Goal: Information Seeking & Learning: Learn about a topic

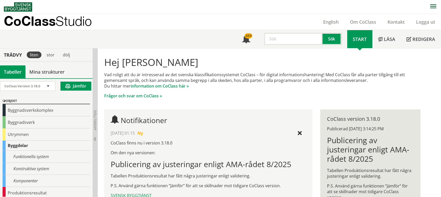
scroll to position [71, 0]
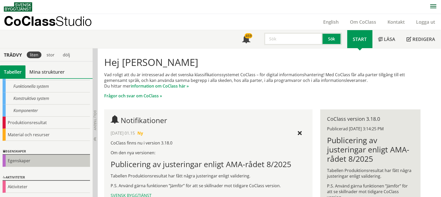
click at [19, 162] on div "Egenskaper" at bounding box center [46, 161] width 87 height 12
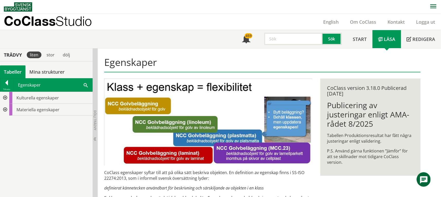
click at [5, 98] on div at bounding box center [4, 98] width 9 height 12
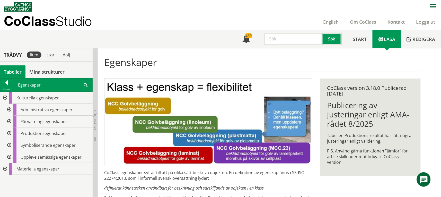
click at [9, 133] on div at bounding box center [8, 133] width 9 height 12
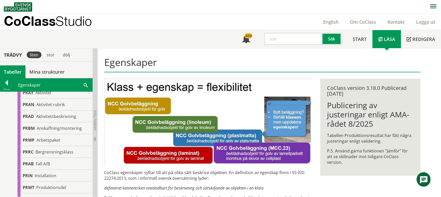
scroll to position [29, 0]
click at [9, 106] on div at bounding box center [8, 104] width 9 height 12
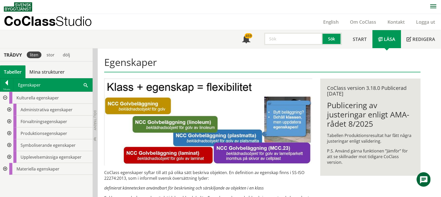
click at [9, 144] on div at bounding box center [8, 145] width 9 height 12
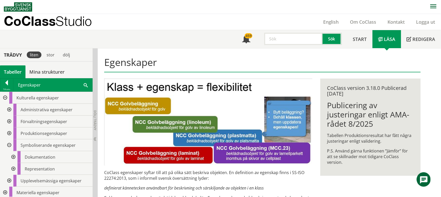
click at [9, 144] on div at bounding box center [8, 145] width 9 height 12
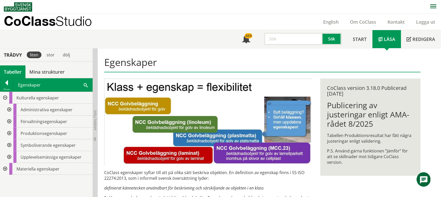
click at [5, 169] on div at bounding box center [4, 169] width 9 height 12
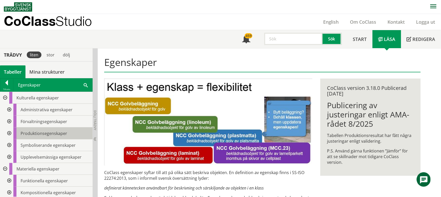
scroll to position [25, 0]
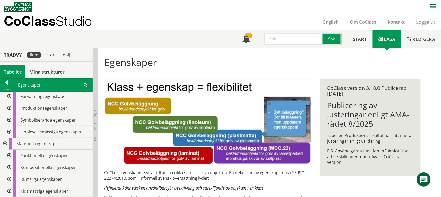
click at [10, 156] on div at bounding box center [8, 156] width 9 height 12
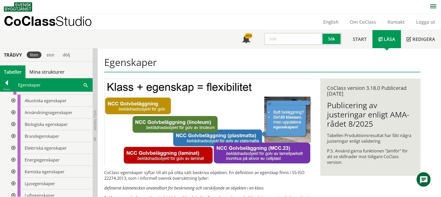
scroll to position [60, 0]
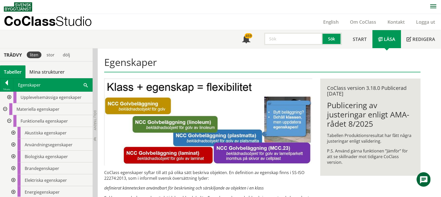
click at [8, 121] on div at bounding box center [8, 121] width 9 height 12
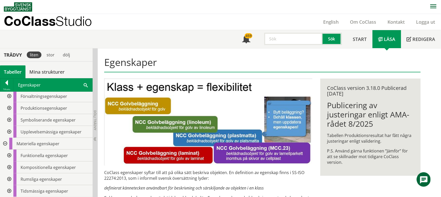
click at [8, 168] on div at bounding box center [8, 167] width 9 height 12
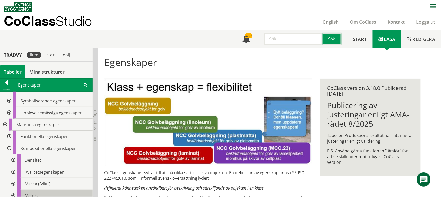
scroll to position [40, 0]
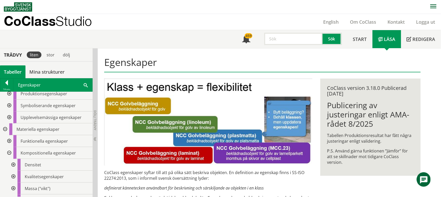
click at [8, 153] on div at bounding box center [8, 153] width 9 height 12
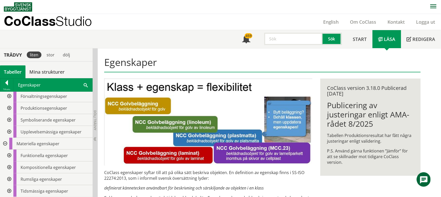
click at [9, 179] on div at bounding box center [8, 179] width 9 height 12
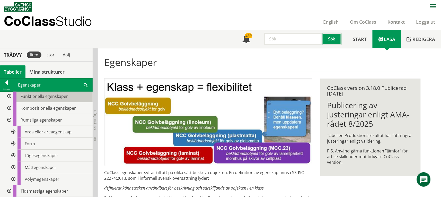
scroll to position [85, 0]
click at [10, 120] on div at bounding box center [8, 120] width 9 height 12
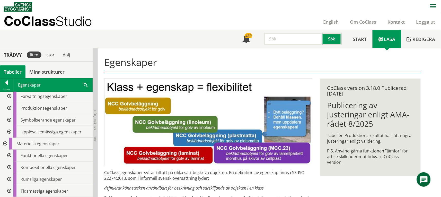
click at [11, 131] on div at bounding box center [8, 132] width 9 height 12
click at [13, 120] on div at bounding box center [12, 120] width 9 height 12
click at [13, 107] on div at bounding box center [12, 108] width 9 height 12
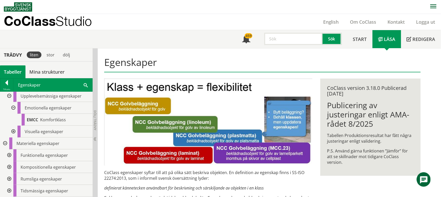
scroll to position [49, 0]
click at [14, 132] on div at bounding box center [12, 132] width 9 height 12
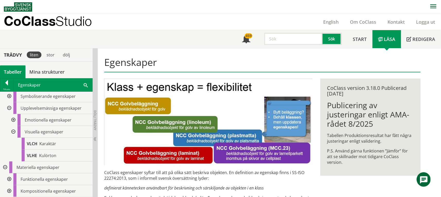
scroll to position [73, 0]
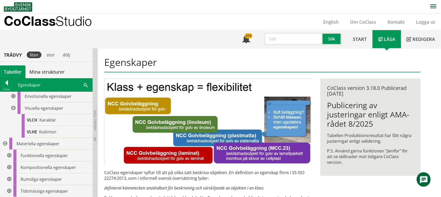
click at [14, 108] on div at bounding box center [12, 108] width 9 height 12
click at [10, 109] on div at bounding box center [8, 108] width 9 height 12
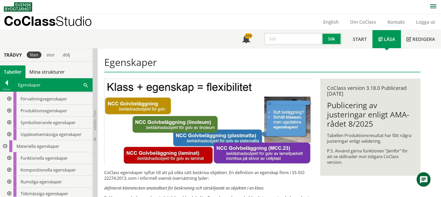
scroll to position [25, 0]
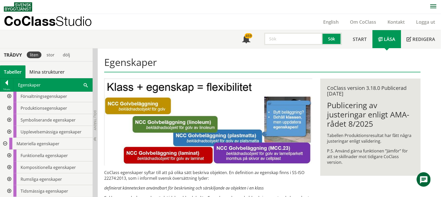
click at [8, 167] on div at bounding box center [8, 167] width 9 height 12
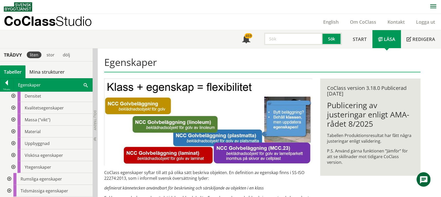
click at [13, 143] on div at bounding box center [12, 143] width 9 height 12
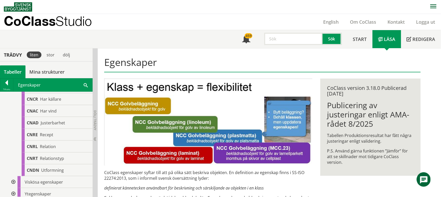
scroll to position [177, 0]
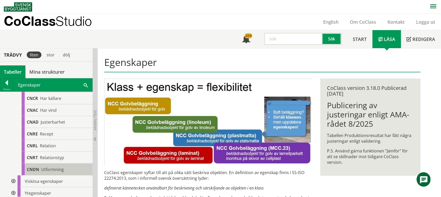
click at [57, 168] on span "Utformning" at bounding box center [52, 169] width 23 height 6
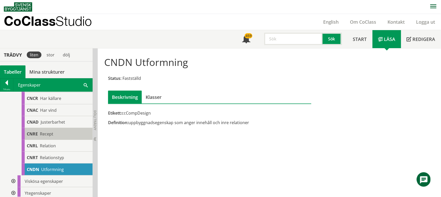
click at [52, 133] on span "Recept" at bounding box center [46, 134] width 13 height 6
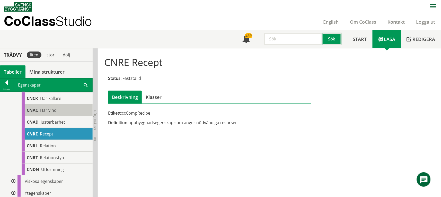
click at [54, 112] on span "Har vind" at bounding box center [48, 110] width 16 height 6
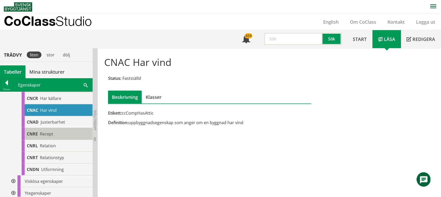
click at [54, 133] on div "CNRE Recept" at bounding box center [57, 134] width 71 height 12
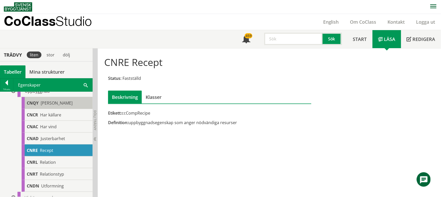
scroll to position [177, 0]
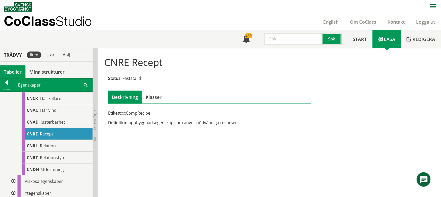
click at [15, 73] on div "Tabeller" at bounding box center [12, 71] width 25 height 13
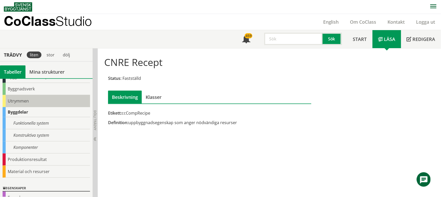
scroll to position [0, 0]
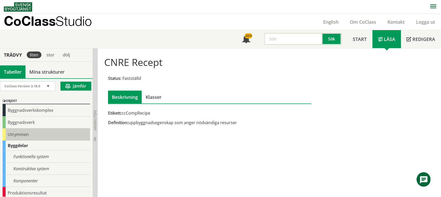
click at [24, 134] on div "Utrymmen" at bounding box center [46, 134] width 87 height 12
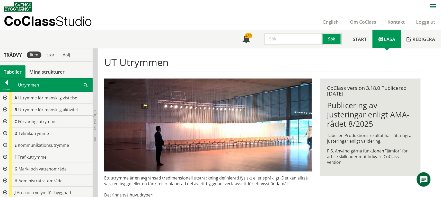
click at [4, 145] on div at bounding box center [4, 145] width 9 height 12
click at [7, 156] on div at bounding box center [8, 157] width 9 height 12
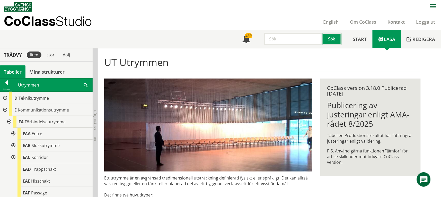
scroll to position [34, 0]
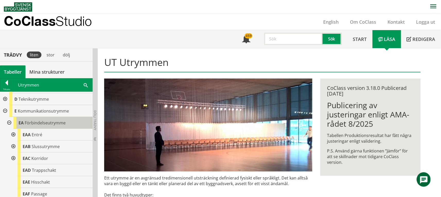
click at [41, 120] on span "Förbindelseutrymme" at bounding box center [45, 123] width 41 height 6
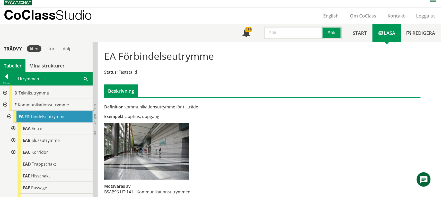
scroll to position [12, 0]
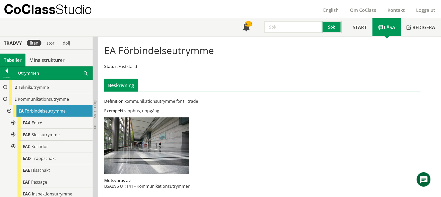
click at [13, 59] on div "Tabeller" at bounding box center [12, 60] width 25 height 13
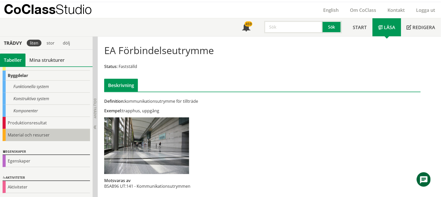
scroll to position [59, 0]
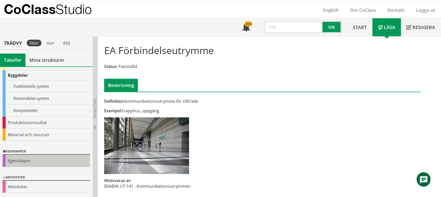
click at [27, 160] on div "Egenskaper" at bounding box center [46, 161] width 87 height 12
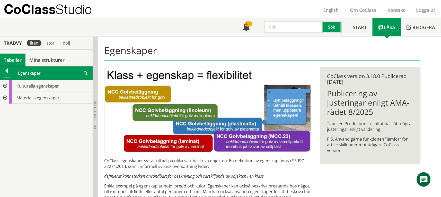
click at [4, 97] on div at bounding box center [4, 98] width 9 height 12
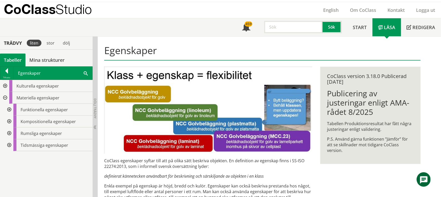
click at [8, 121] on div at bounding box center [8, 122] width 9 height 12
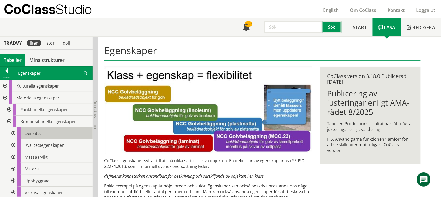
scroll to position [37, 0]
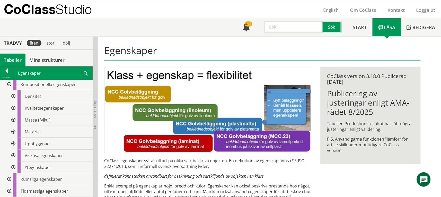
click at [14, 142] on div at bounding box center [12, 144] width 9 height 12
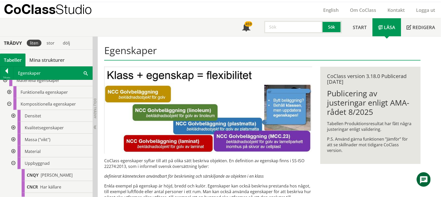
scroll to position [0, 0]
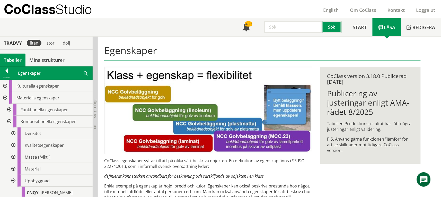
click at [6, 85] on div at bounding box center [4, 86] width 9 height 12
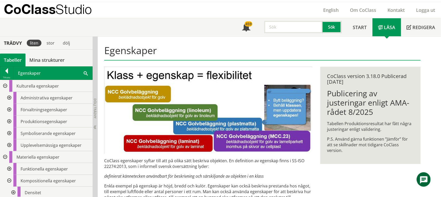
click at [9, 98] on div at bounding box center [8, 98] width 9 height 12
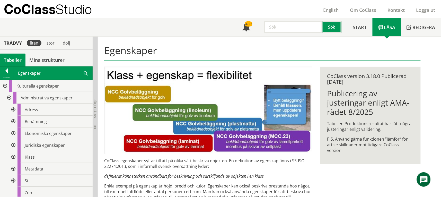
click at [14, 122] on div at bounding box center [12, 122] width 9 height 12
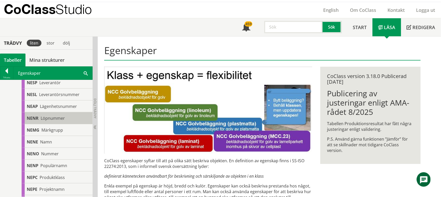
scroll to position [274, 0]
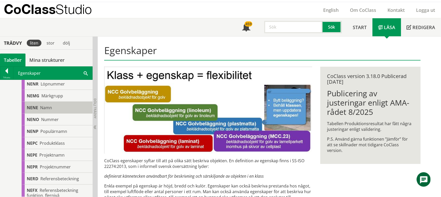
click at [56, 105] on div "[PERSON_NAME]" at bounding box center [57, 108] width 71 height 12
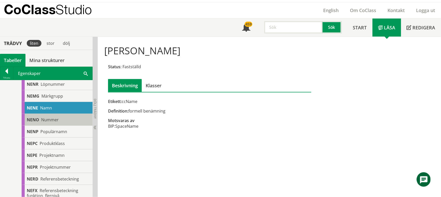
click at [61, 119] on div "NENO Nummer" at bounding box center [57, 120] width 71 height 12
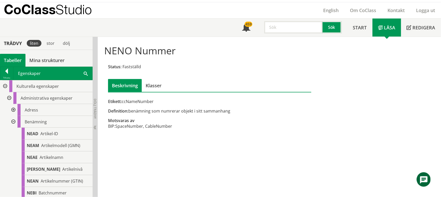
click at [13, 120] on div at bounding box center [12, 122] width 9 height 12
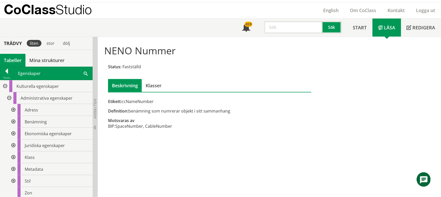
click at [13, 109] on div at bounding box center [12, 110] width 9 height 12
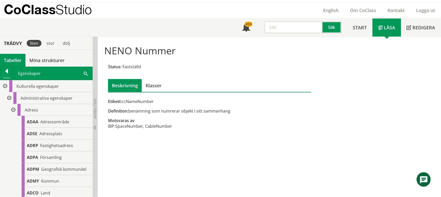
click at [14, 111] on div at bounding box center [12, 110] width 9 height 12
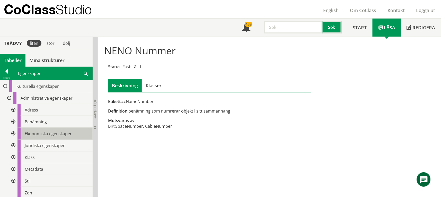
scroll to position [34, 0]
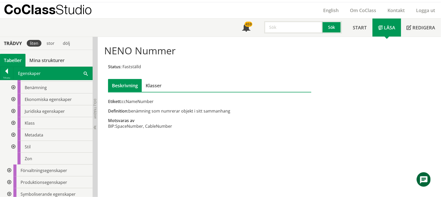
click at [13, 110] on div at bounding box center [12, 111] width 9 height 12
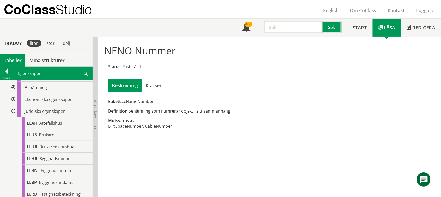
scroll to position [0, 0]
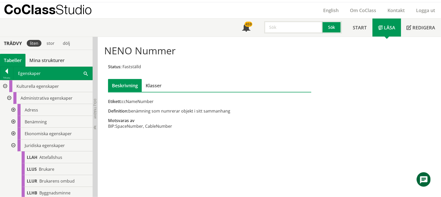
click at [13, 144] on div at bounding box center [12, 145] width 9 height 12
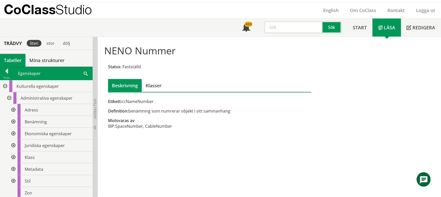
click at [13, 133] on div at bounding box center [12, 134] width 9 height 12
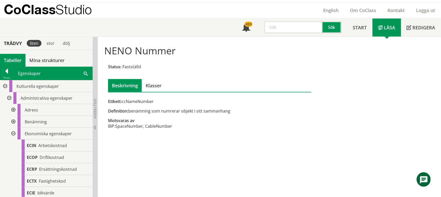
click at [12, 132] on div at bounding box center [12, 134] width 9 height 12
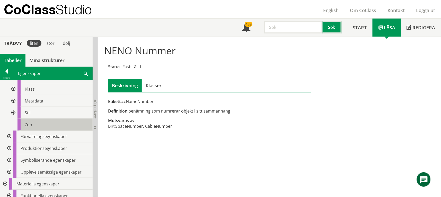
scroll to position [68, 0]
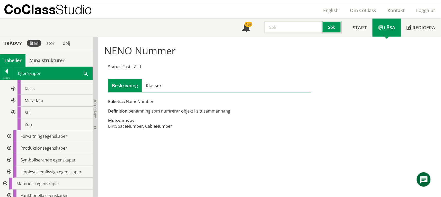
click at [10, 136] on div at bounding box center [8, 136] width 9 height 12
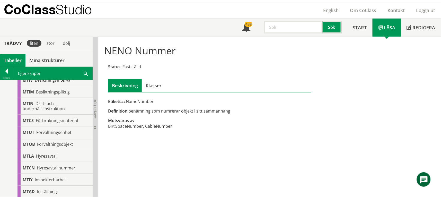
scroll to position [137, 0]
click at [63, 143] on span "Förvaltningsobjekt" at bounding box center [55, 144] width 36 height 6
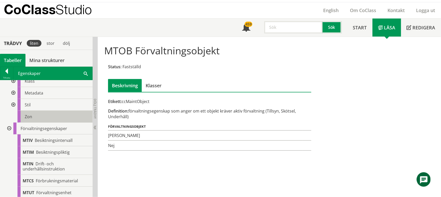
scroll to position [68, 0]
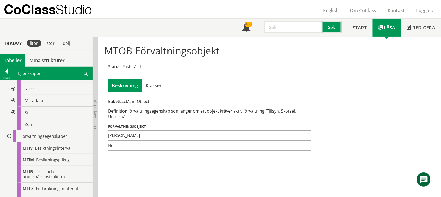
click at [8, 136] on div at bounding box center [8, 136] width 9 height 12
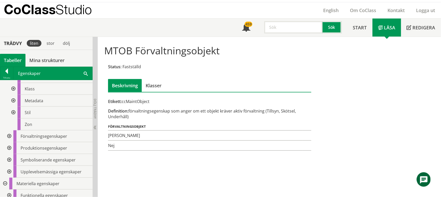
click at [9, 147] on div at bounding box center [8, 148] width 9 height 12
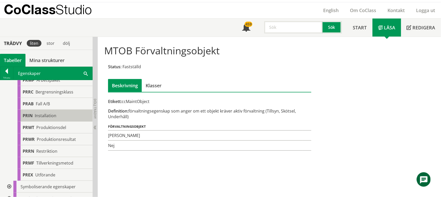
scroll to position [206, 0]
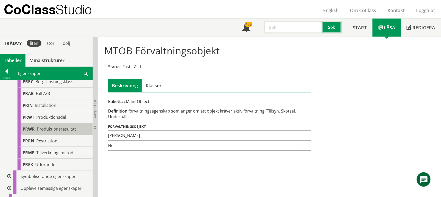
click at [49, 127] on span "Produktionsresultat" at bounding box center [56, 129] width 39 height 6
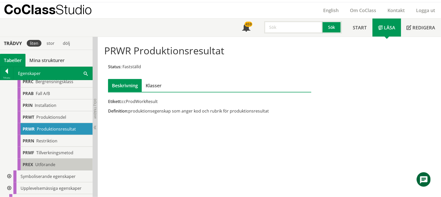
click at [41, 164] on span "Utförande" at bounding box center [45, 165] width 20 height 6
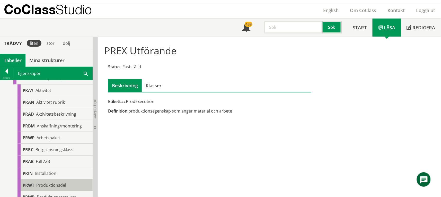
scroll to position [103, 0]
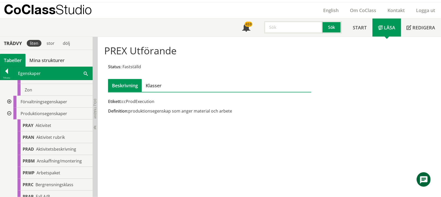
click at [8, 113] on div at bounding box center [8, 114] width 9 height 12
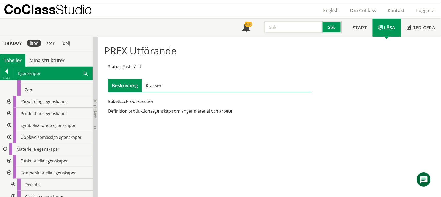
click at [10, 172] on div at bounding box center [8, 173] width 9 height 12
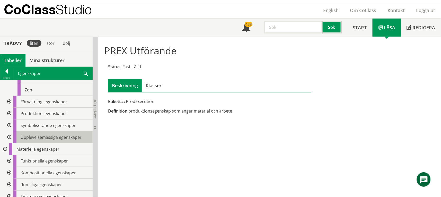
scroll to position [108, 0]
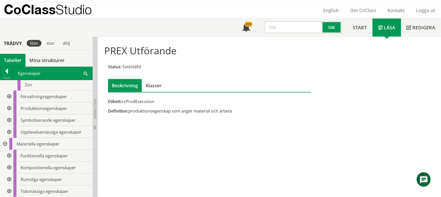
click at [8, 168] on div at bounding box center [8, 168] width 9 height 12
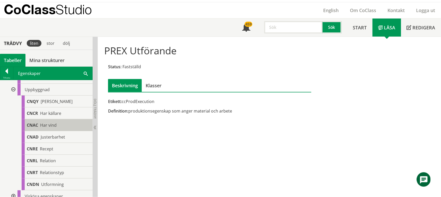
scroll to position [279, 0]
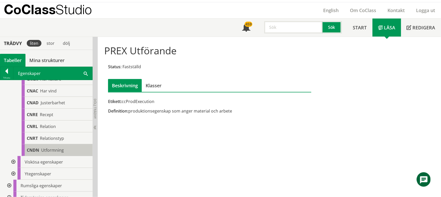
click at [61, 148] on span "Utformning" at bounding box center [52, 150] width 23 height 6
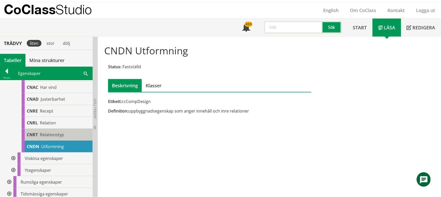
scroll to position [286, 0]
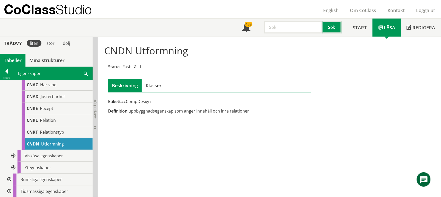
click at [9, 178] on div at bounding box center [8, 179] width 9 height 12
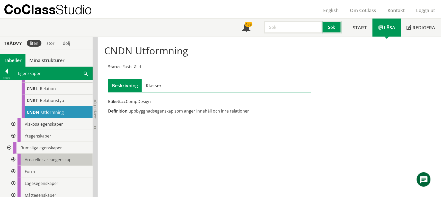
scroll to position [345, 0]
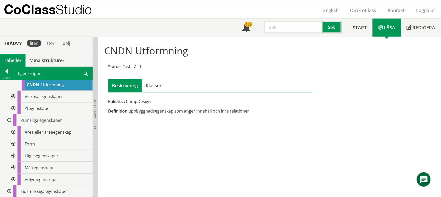
click at [13, 131] on div at bounding box center [12, 132] width 9 height 12
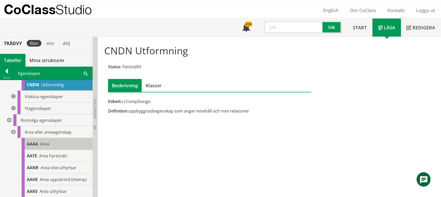
click at [54, 142] on div "AAAA Area" at bounding box center [57, 144] width 71 height 12
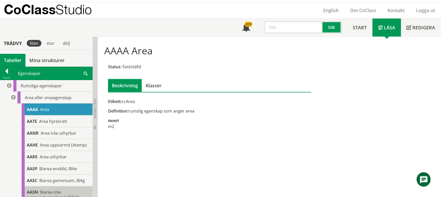
scroll to position [379, 0]
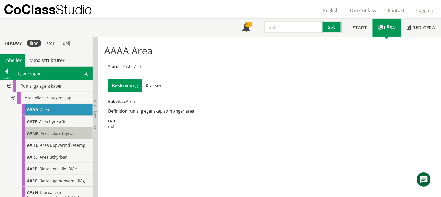
click at [55, 134] on span "Area icke uthyrbar" at bounding box center [59, 133] width 36 height 6
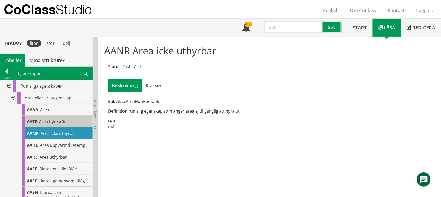
click at [44, 121] on span "Area hyresrätt" at bounding box center [53, 122] width 28 height 6
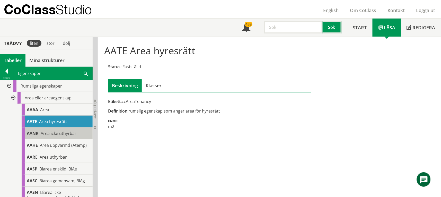
click at [53, 131] on span "Area icke uthyrbar" at bounding box center [59, 133] width 36 height 6
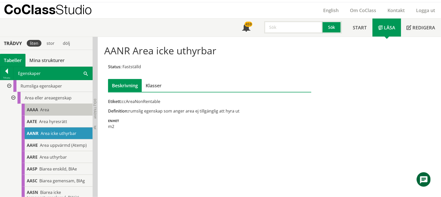
click at [52, 108] on div "AAAA Area" at bounding box center [57, 110] width 71 height 12
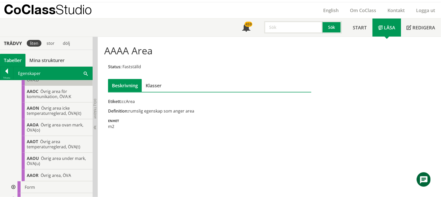
scroll to position [1134, 0]
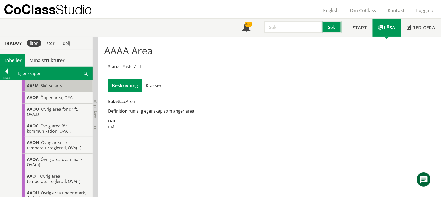
click at [54, 89] on span "Skötselarea" at bounding box center [52, 86] width 23 height 6
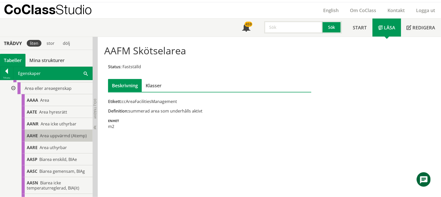
scroll to position [379, 0]
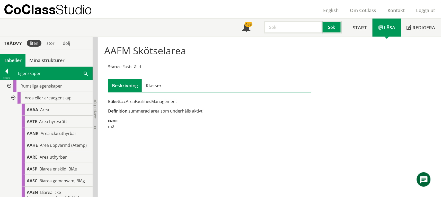
click at [13, 96] on div at bounding box center [12, 98] width 9 height 12
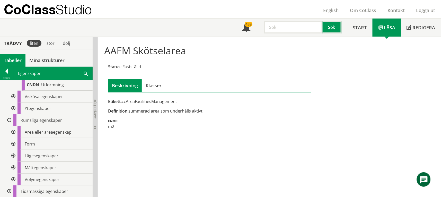
click at [11, 58] on div "Tabeller" at bounding box center [12, 60] width 25 height 13
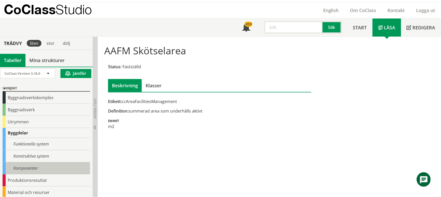
scroll to position [0, 0]
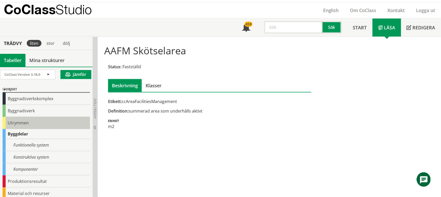
click at [29, 123] on div "Utrymmen" at bounding box center [46, 123] width 87 height 12
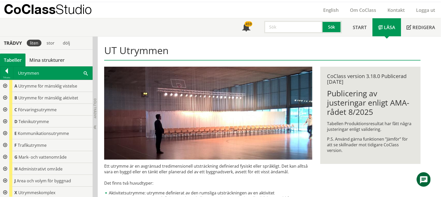
click at [5, 109] on div at bounding box center [4, 110] width 9 height 12
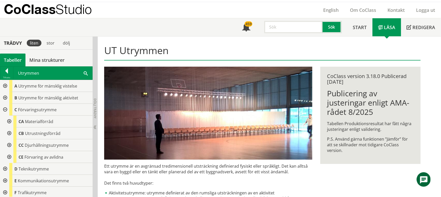
click at [9, 121] on div at bounding box center [8, 122] width 9 height 12
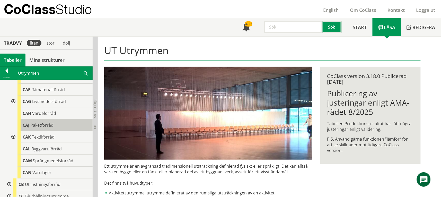
scroll to position [137, 0]
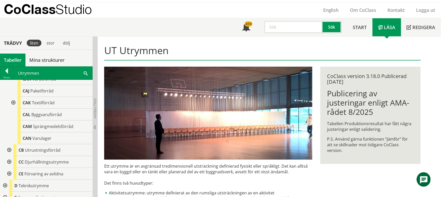
click at [10, 149] on div at bounding box center [8, 150] width 9 height 12
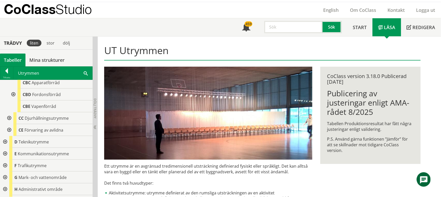
scroll to position [206, 0]
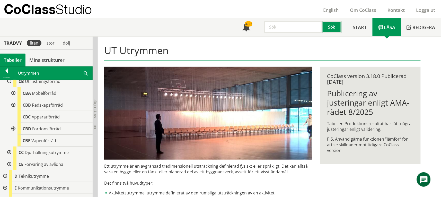
click at [14, 105] on div at bounding box center [12, 105] width 9 height 12
click at [12, 129] on div at bounding box center [12, 129] width 9 height 12
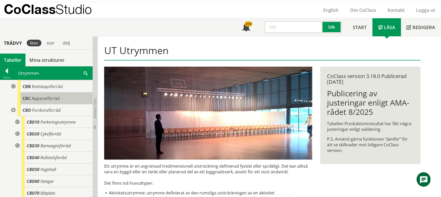
scroll to position [240, 0]
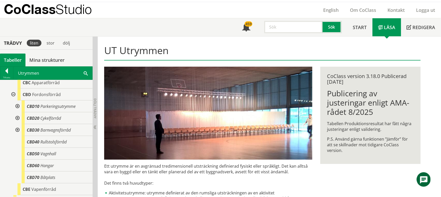
click at [17, 117] on div at bounding box center [16, 118] width 9 height 12
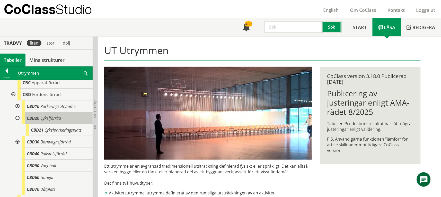
click at [38, 118] on span "CBD20" at bounding box center [33, 118] width 13 height 6
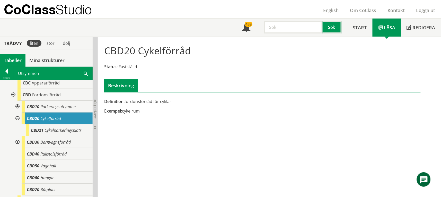
click at [18, 142] on div at bounding box center [16, 142] width 9 height 12
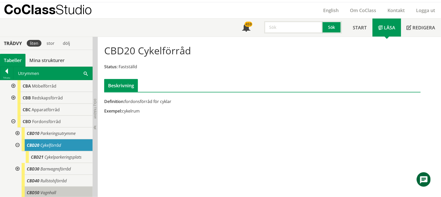
scroll to position [206, 0]
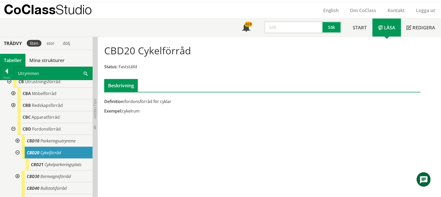
click at [14, 130] on div at bounding box center [12, 129] width 9 height 12
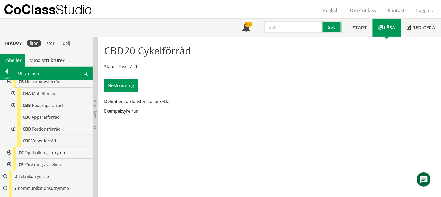
click at [13, 104] on div at bounding box center [12, 105] width 9 height 12
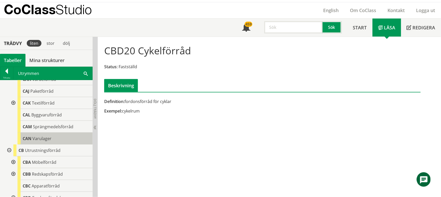
scroll to position [171, 0]
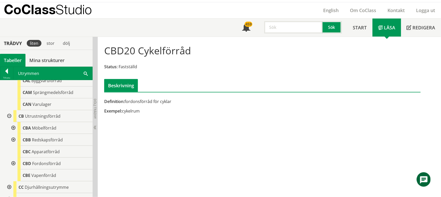
click at [13, 127] on div at bounding box center [12, 128] width 9 height 12
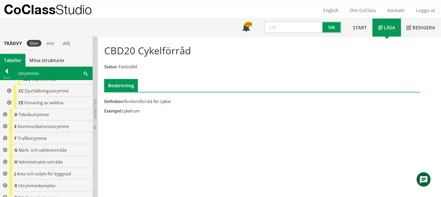
scroll to position [309, 0]
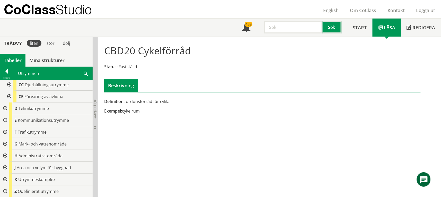
click at [5, 179] on div at bounding box center [4, 179] width 9 height 12
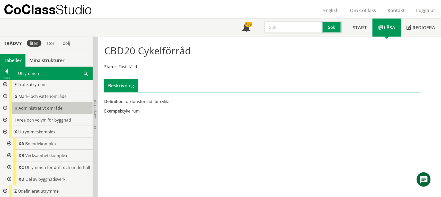
scroll to position [362, 0]
click at [8, 151] on div at bounding box center [8, 156] width 9 height 12
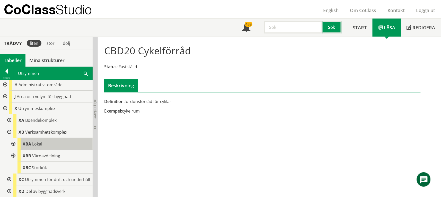
scroll to position [397, 0]
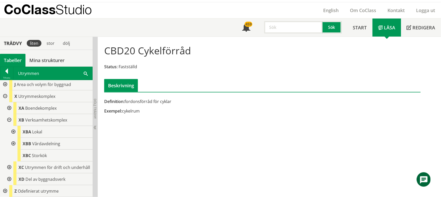
click at [14, 127] on div at bounding box center [12, 132] width 9 height 12
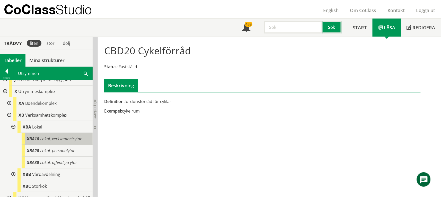
click at [59, 137] on span "Lokal, verksamhetsytor" at bounding box center [60, 139] width 41 height 6
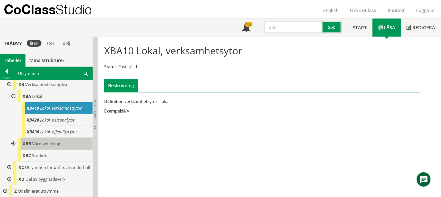
scroll to position [433, 0]
click at [8, 164] on div at bounding box center [8, 167] width 9 height 12
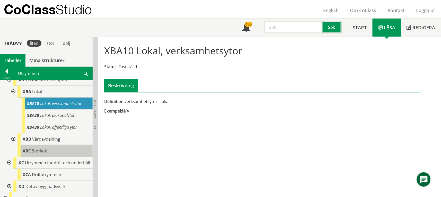
scroll to position [445, 0]
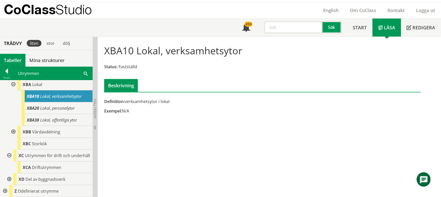
click at [8, 178] on div at bounding box center [8, 179] width 9 height 12
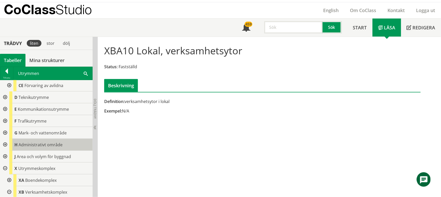
scroll to position [308, 0]
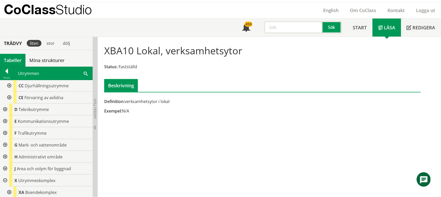
click at [3, 109] on div at bounding box center [4, 109] width 9 height 12
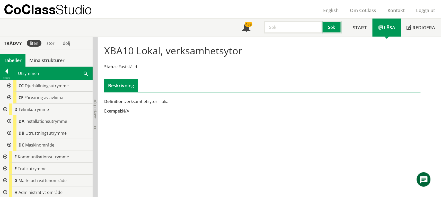
click at [10, 120] on div at bounding box center [8, 121] width 9 height 12
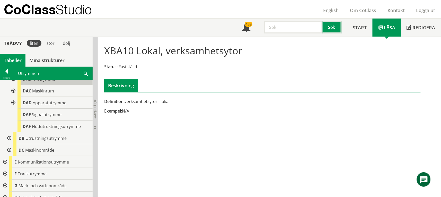
scroll to position [377, 0]
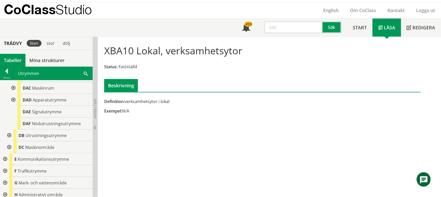
click at [10, 135] on div at bounding box center [8, 135] width 9 height 12
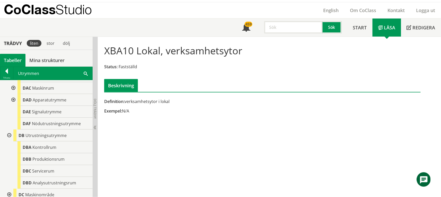
click at [10, 135] on div at bounding box center [8, 135] width 9 height 12
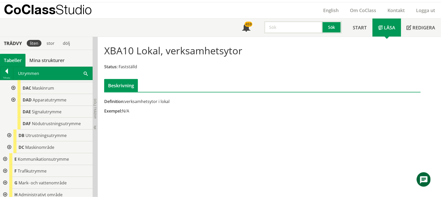
click at [10, 146] on div at bounding box center [8, 147] width 9 height 12
click at [8, 147] on div at bounding box center [8, 147] width 9 height 12
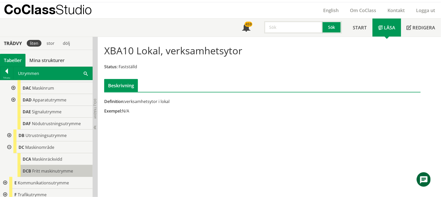
click at [62, 170] on span "Fritt maskinutrymme" at bounding box center [52, 171] width 41 height 6
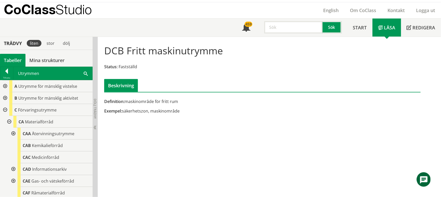
click at [5, 110] on div at bounding box center [4, 110] width 9 height 12
click at [8, 134] on div at bounding box center [8, 134] width 9 height 12
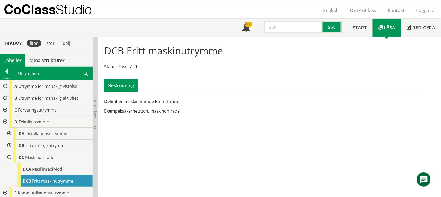
click at [5, 122] on div at bounding box center [4, 122] width 9 height 12
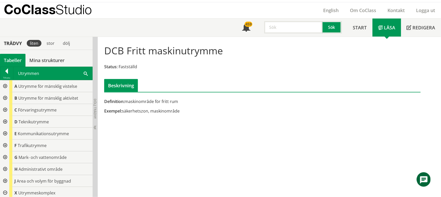
click at [4, 97] on div at bounding box center [4, 98] width 9 height 12
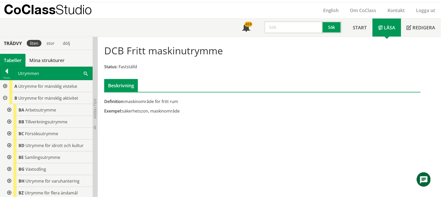
click at [4, 97] on div at bounding box center [4, 98] width 9 height 12
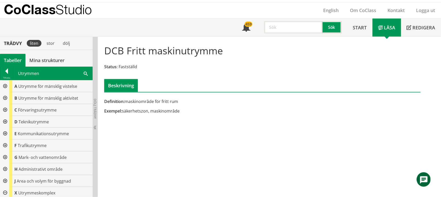
click at [5, 88] on div at bounding box center [4, 86] width 9 height 12
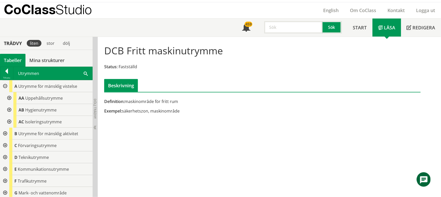
click at [5, 87] on div at bounding box center [4, 86] width 9 height 12
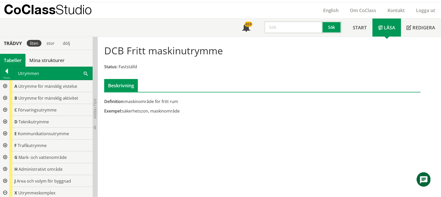
scroll to position [184, 0]
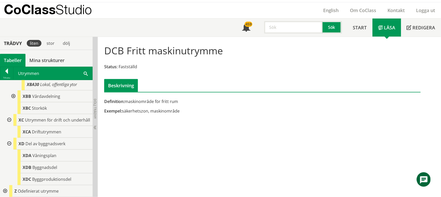
click at [10, 143] on div at bounding box center [8, 144] width 9 height 12
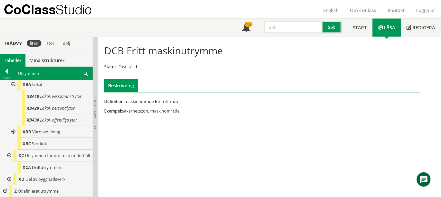
scroll to position [148, 0]
click at [9, 152] on div at bounding box center [8, 156] width 9 height 12
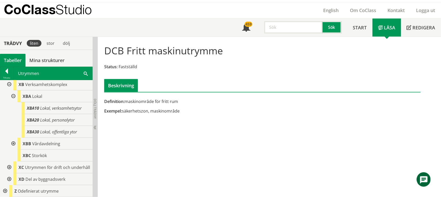
click at [13, 138] on div at bounding box center [12, 144] width 9 height 12
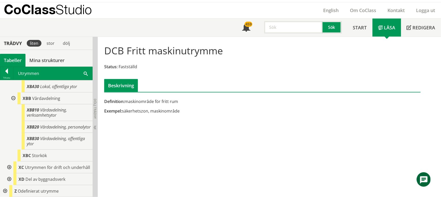
click at [12, 92] on div at bounding box center [12, 98] width 9 height 12
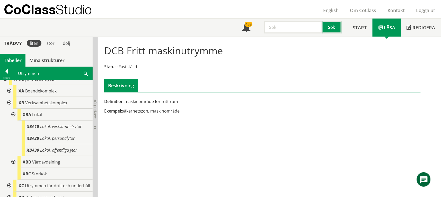
scroll to position [102, 0]
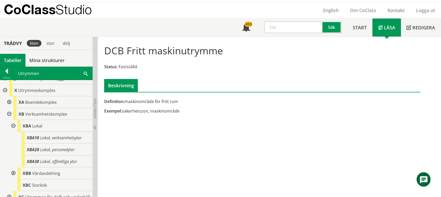
click at [14, 126] on div at bounding box center [12, 126] width 9 height 12
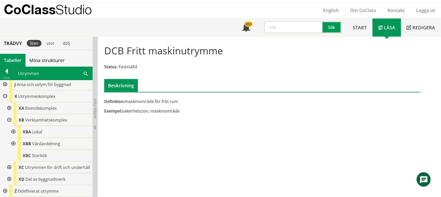
click at [9, 117] on div at bounding box center [8, 120] width 9 height 12
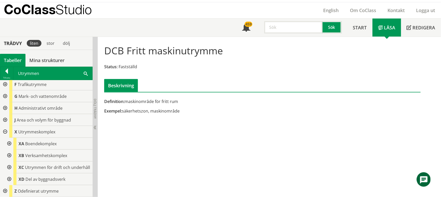
click at [10, 138] on div at bounding box center [8, 144] width 9 height 12
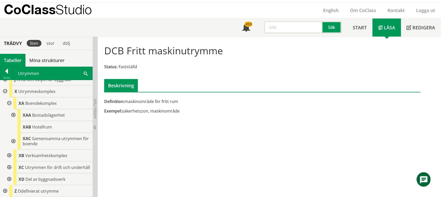
click at [13, 138] on div at bounding box center [12, 141] width 9 height 17
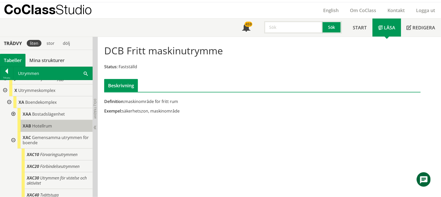
scroll to position [137, 0]
